Goal: Information Seeking & Learning: Learn about a topic

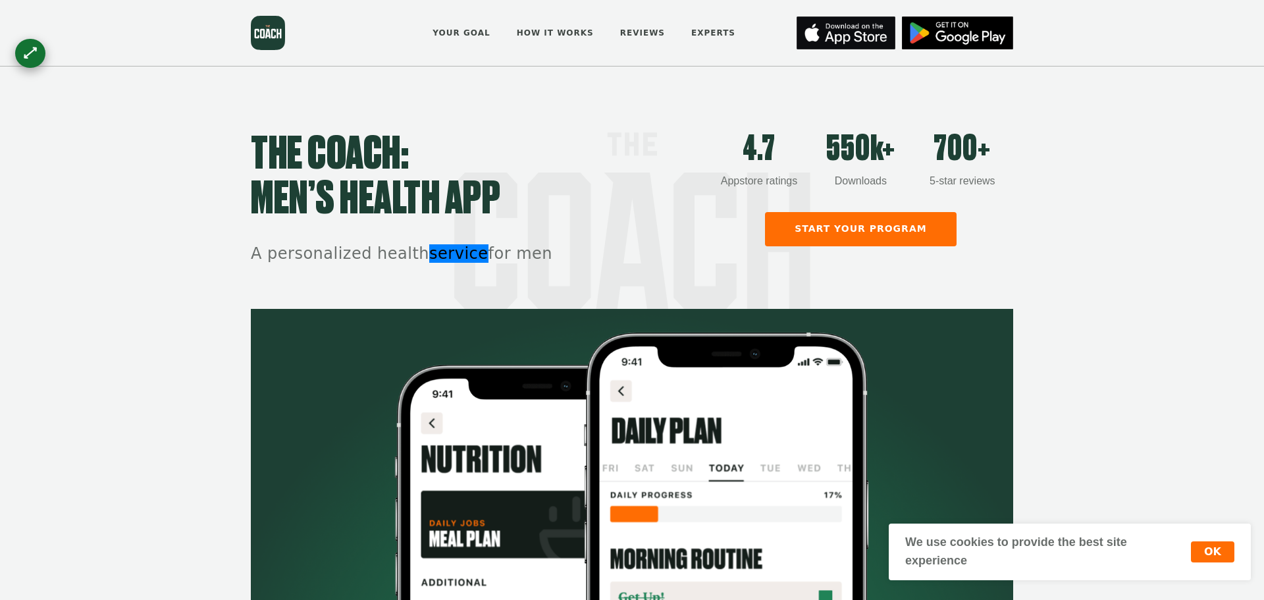
scroll to position [613, 0]
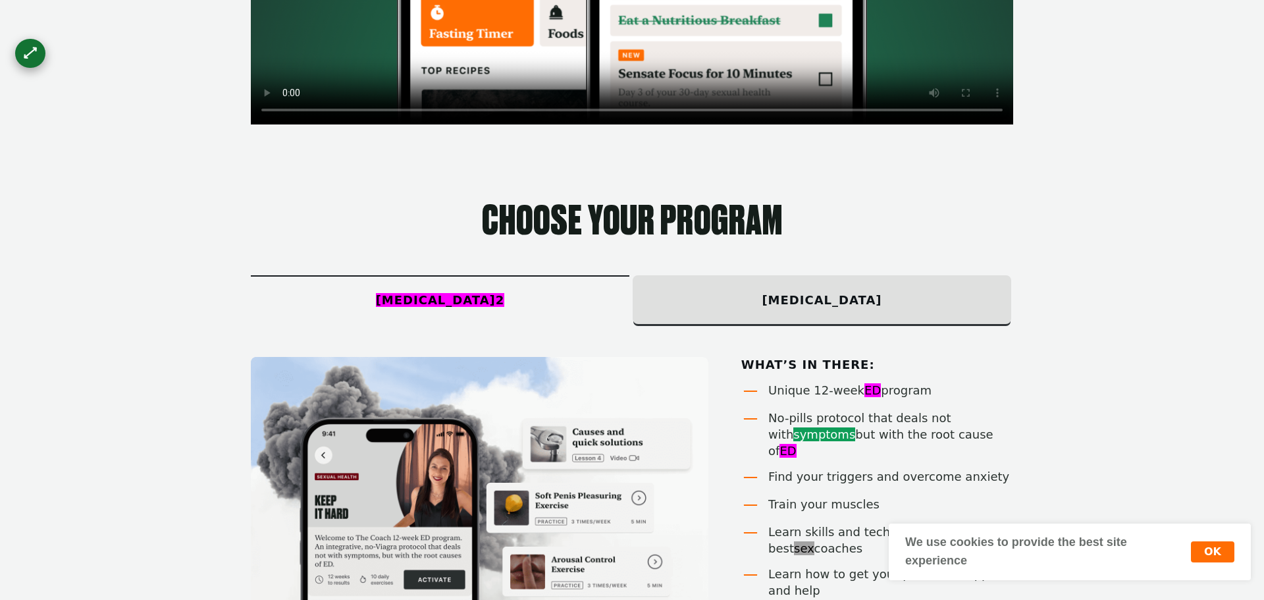
click at [1140, 146] on section "Choose your program Erectile dysfunction 2 premature ejaculation What’s in ther…" at bounding box center [632, 478] width 1264 height 699
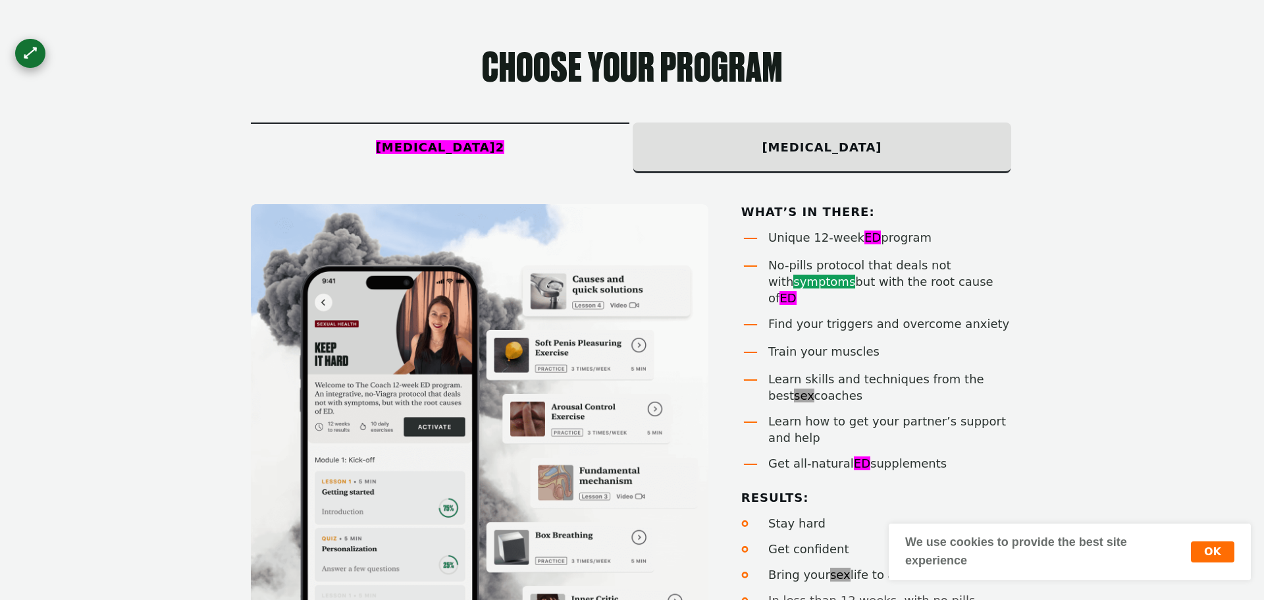
scroll to position [677, 0]
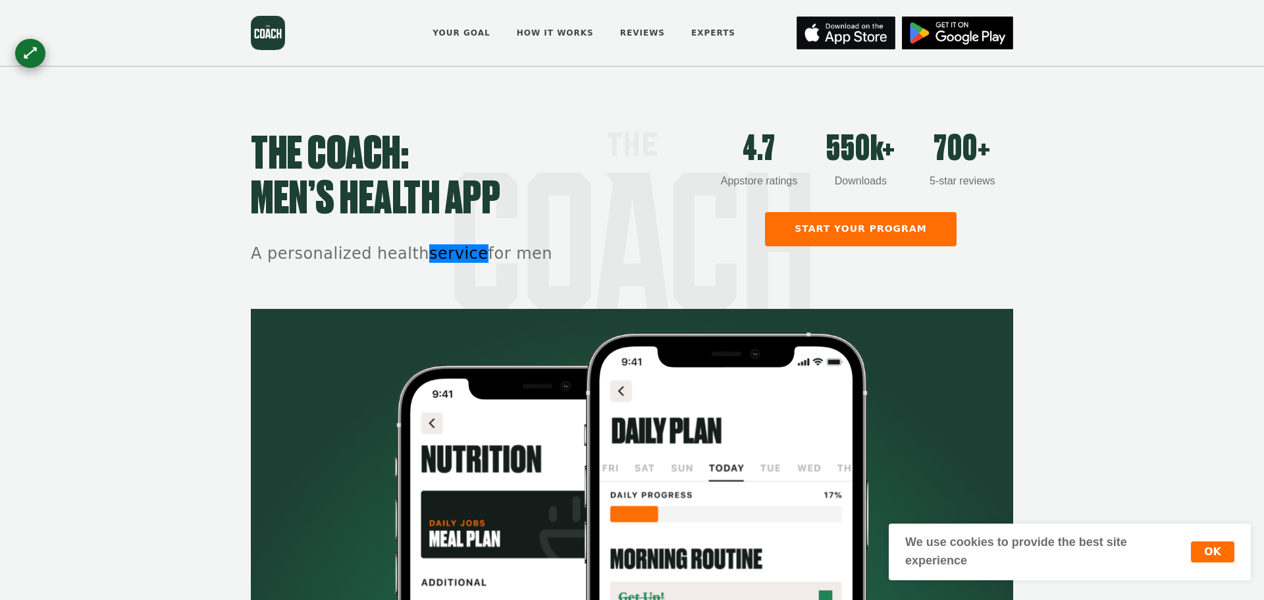
scroll to position [613, 0]
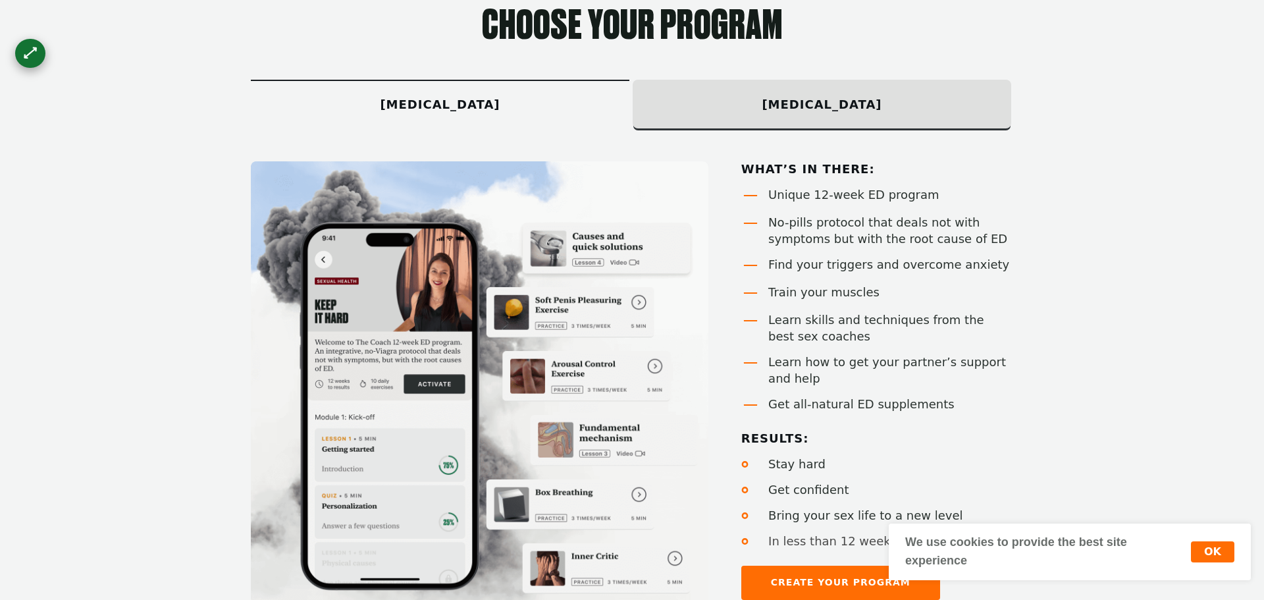
scroll to position [824, 0]
